Goal: Task Accomplishment & Management: Complete application form

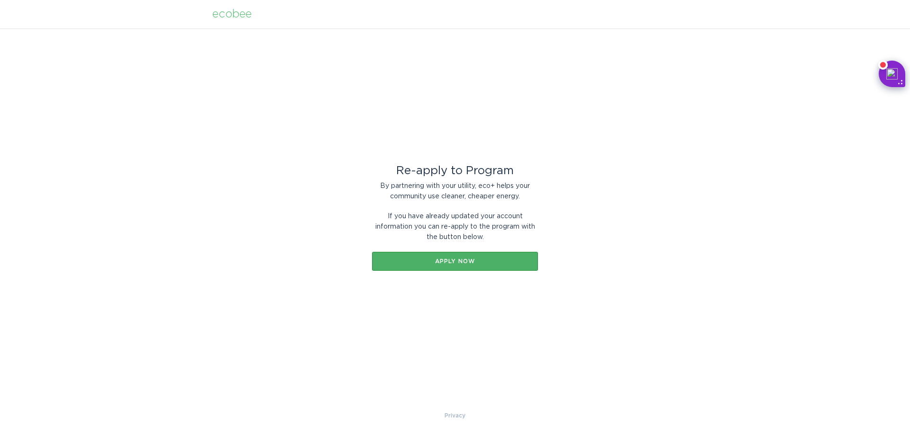
click at [453, 266] on button "Apply now" at bounding box center [455, 261] width 166 height 19
